Goal: Task Accomplishment & Management: Manage account settings

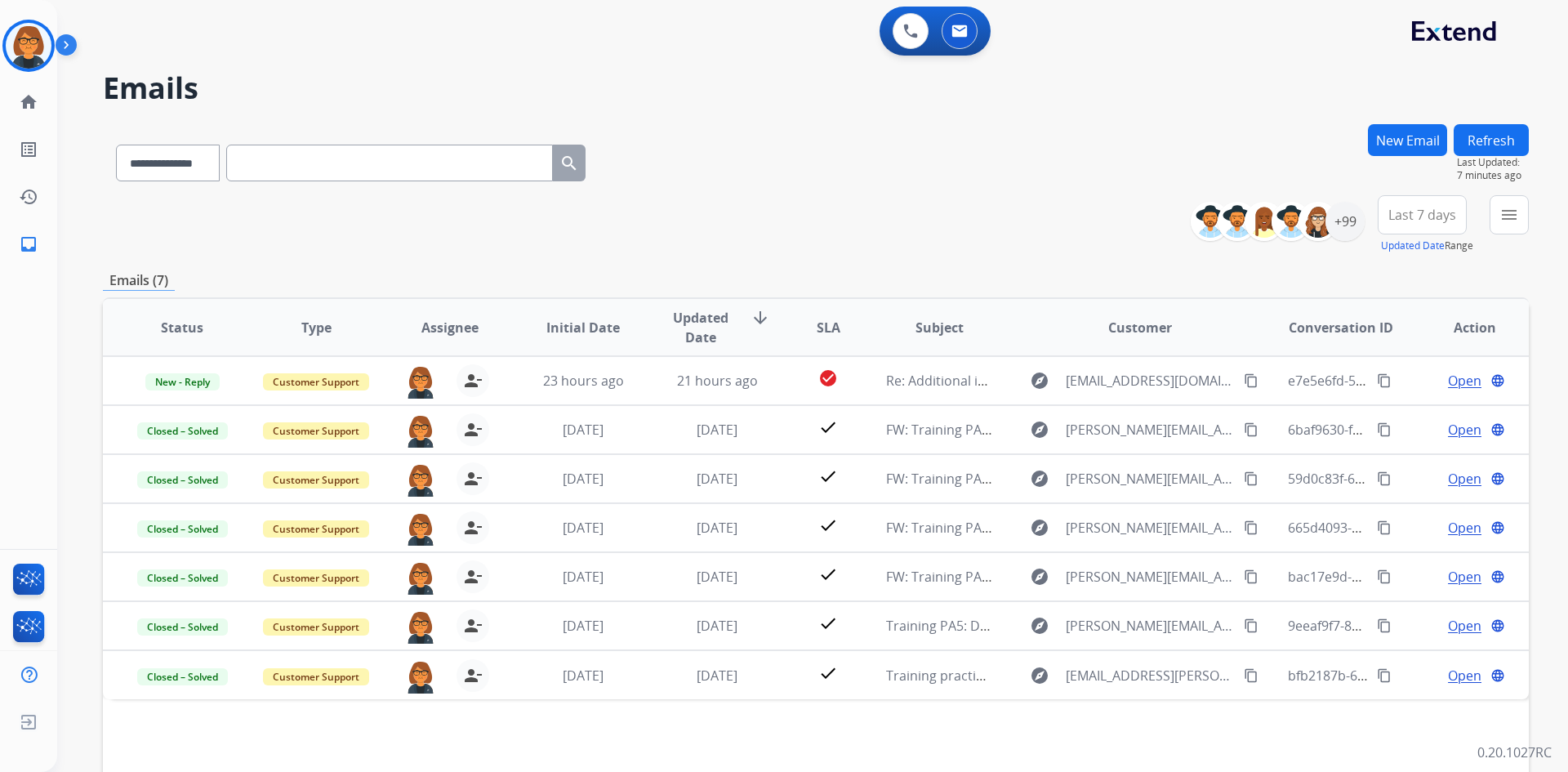
select select "**********"
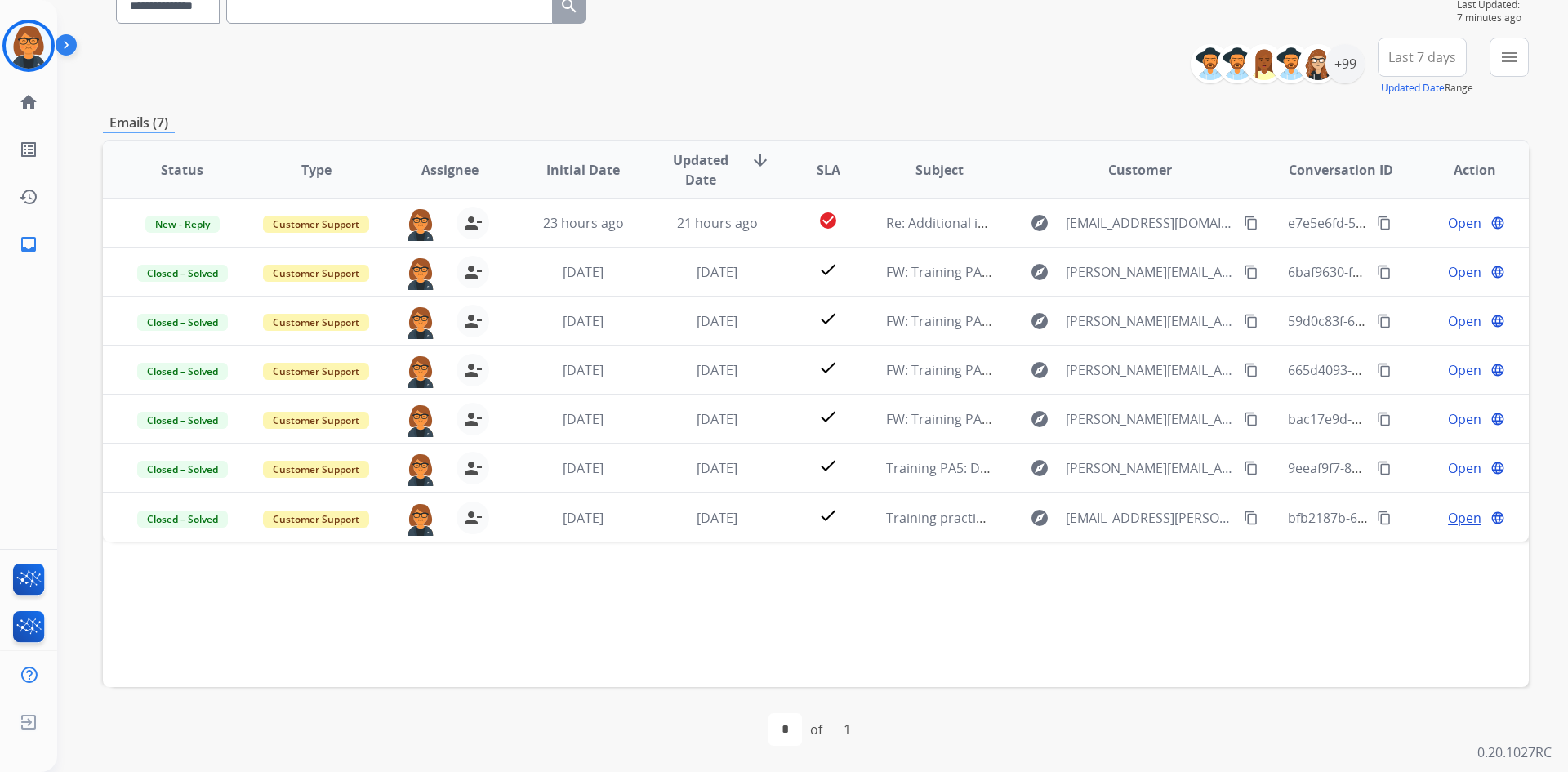
click at [61, 42] on img at bounding box center [69, 48] width 28 height 31
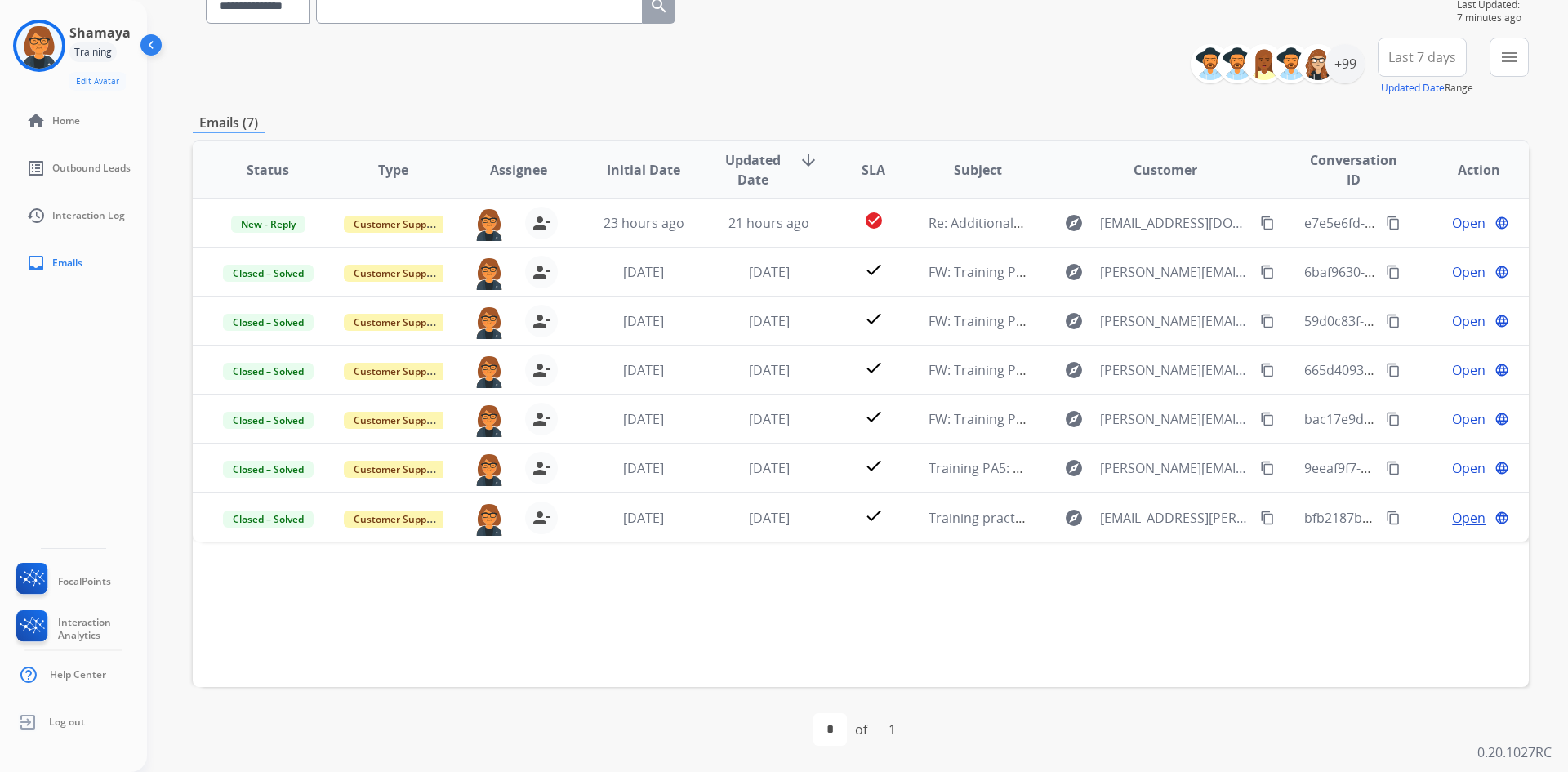
click at [93, 47] on div "Training" at bounding box center [93, 52] width 47 height 20
click at [38, 50] on img at bounding box center [39, 45] width 46 height 46
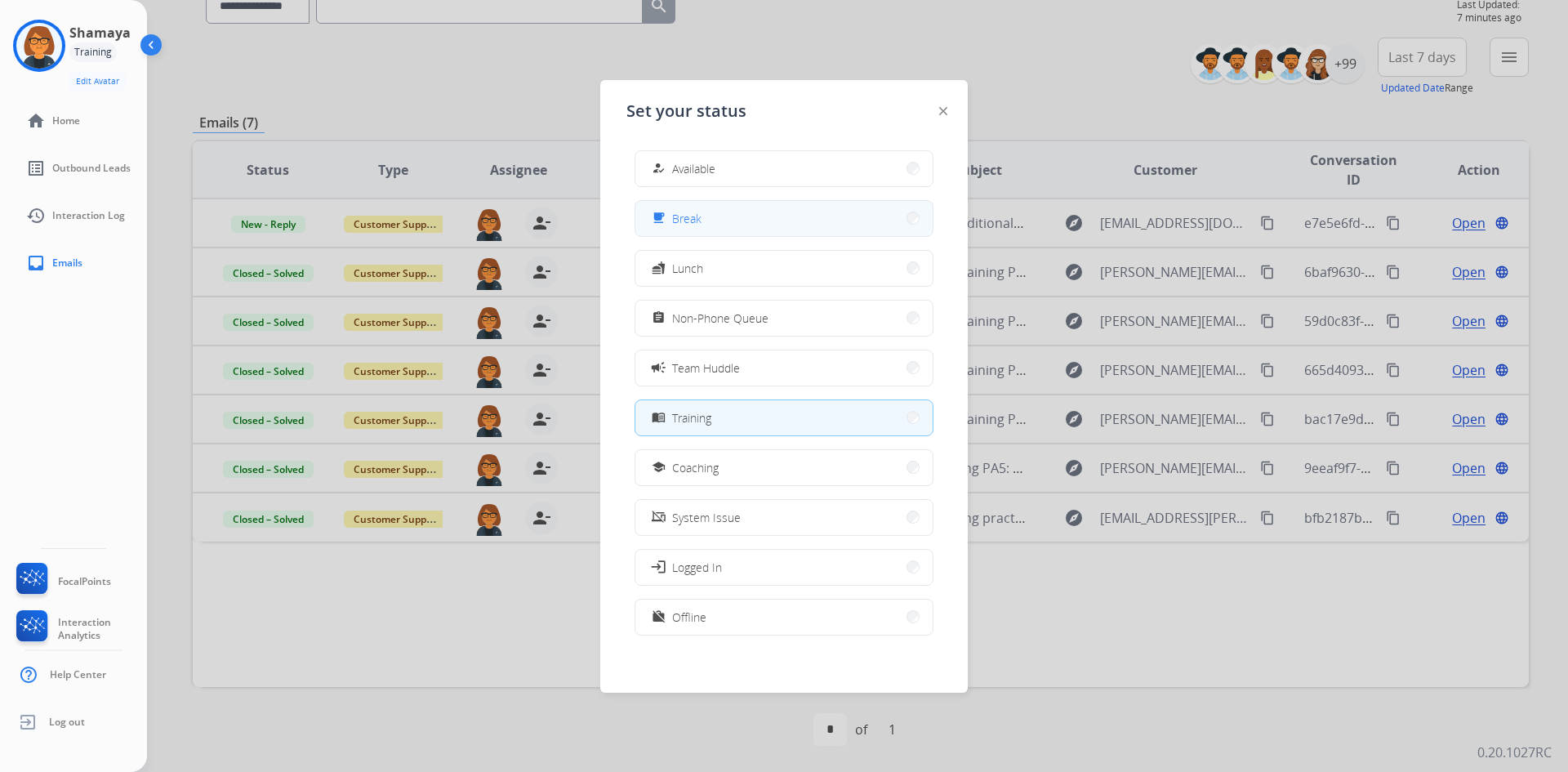
click at [754, 224] on button "free_breakfast Break" at bounding box center [784, 218] width 297 height 35
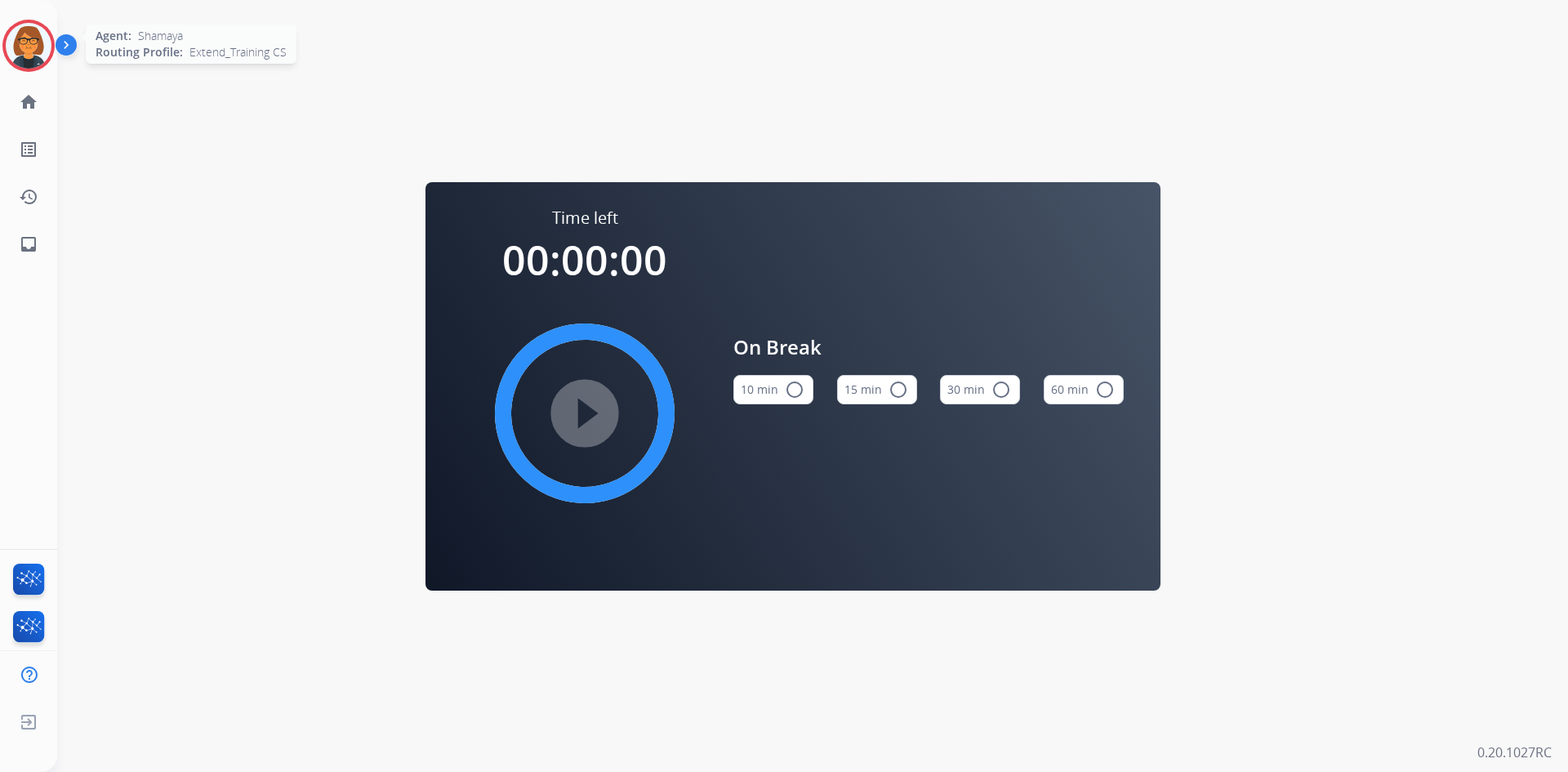
click at [13, 33] on img at bounding box center [28, 45] width 46 height 46
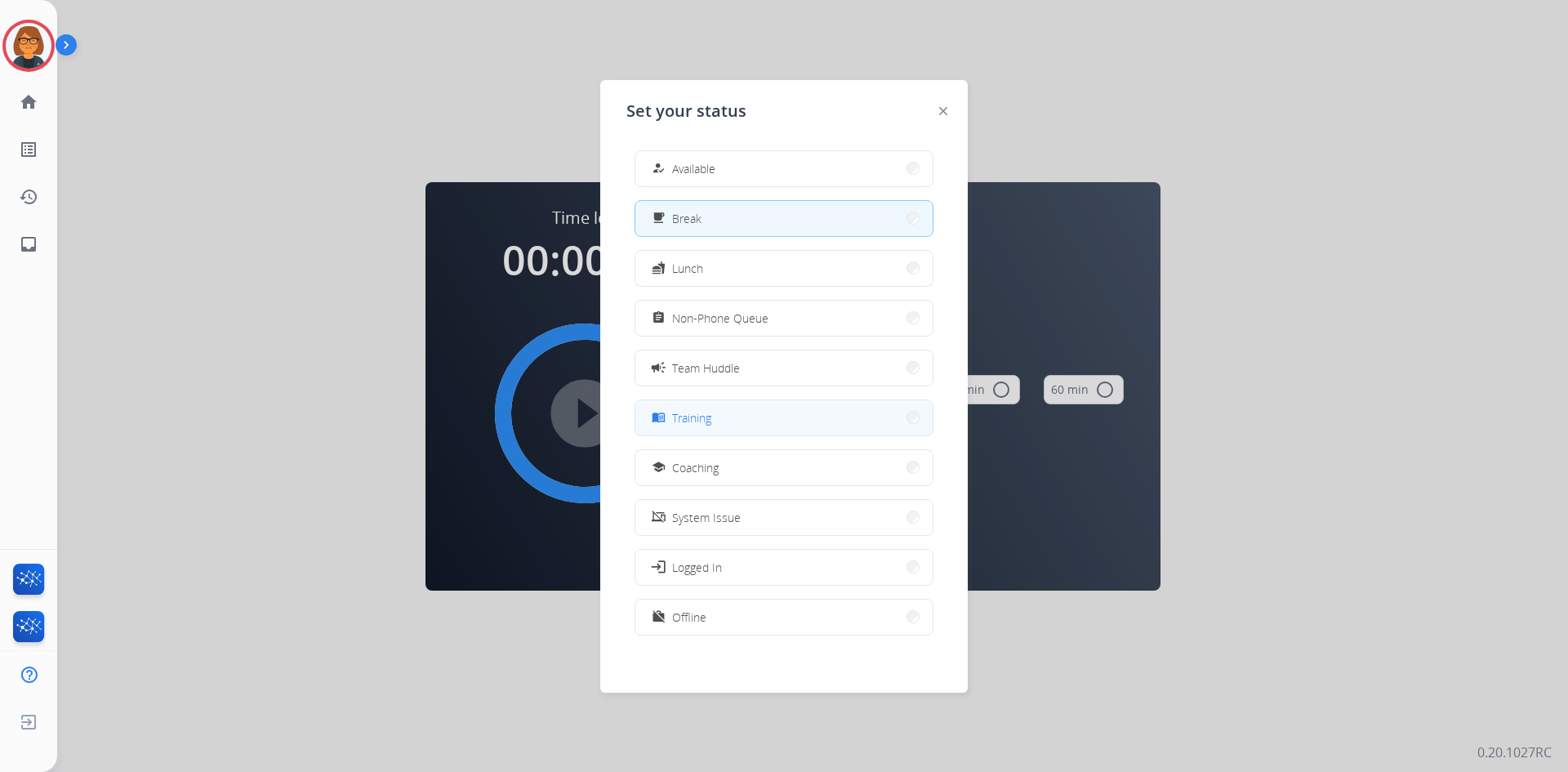
click at [721, 415] on button "menu_book Training" at bounding box center [784, 417] width 297 height 35
